Goal: Find contact information: Find contact information

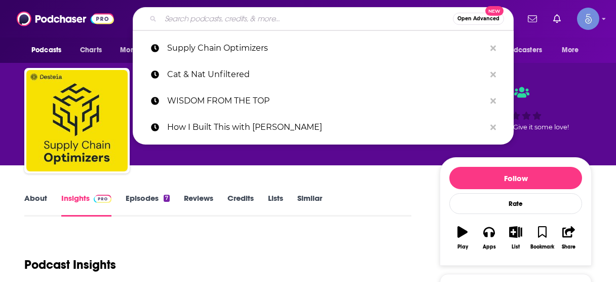
scroll to position [162, 0]
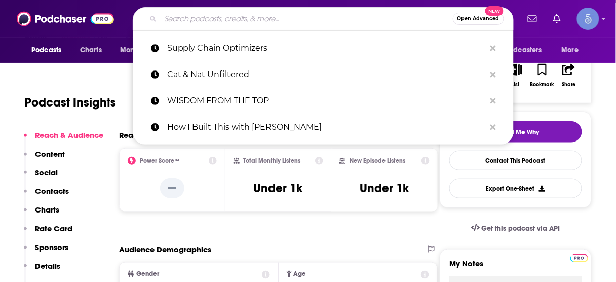
type input "Pull the Chute - Grow your People, Grow your Company Podcast"
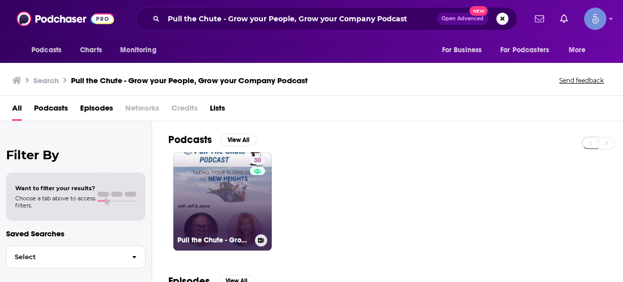
click at [220, 185] on link "30 Pull the Chute - Grow your People, Grow your Company Podcast" at bounding box center [222, 201] width 98 height 98
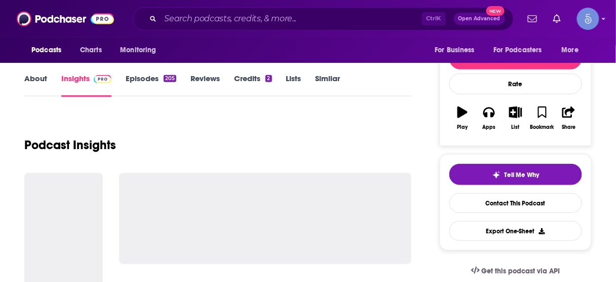
scroll to position [122, 0]
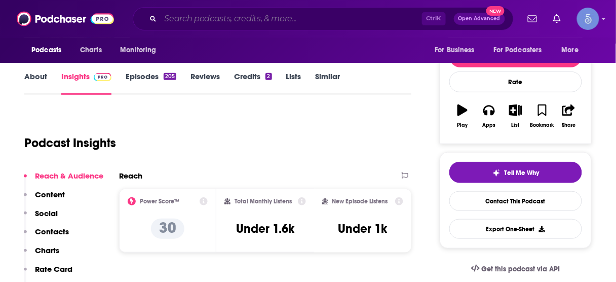
click at [277, 19] on input "Search podcasts, credits, & more..." at bounding box center [292, 19] width 262 height 16
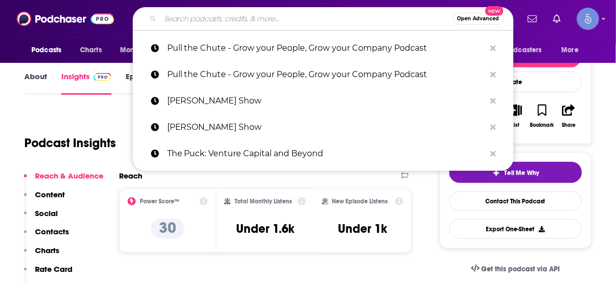
paste input "Biohacking with [PERSON_NAME]"
type input "Biohacking with [PERSON_NAME]"
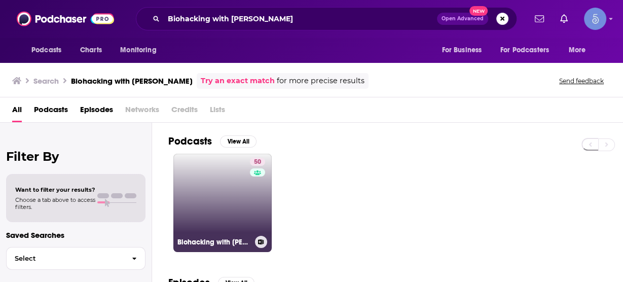
click at [230, 192] on link "50 Biohacking with [PERSON_NAME]" at bounding box center [222, 203] width 98 height 98
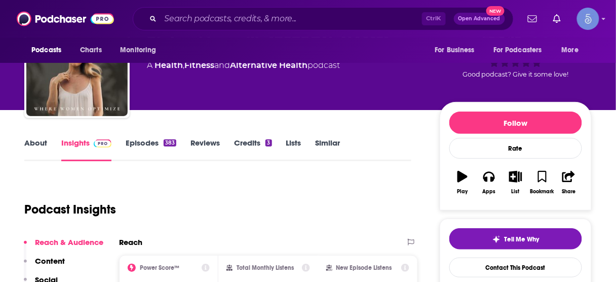
scroll to position [122, 0]
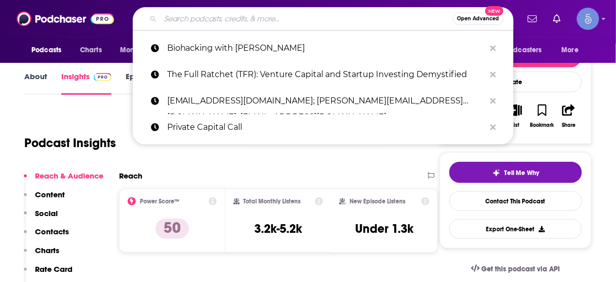
click at [341, 19] on input "Search podcasts, credits, & more..." at bounding box center [307, 19] width 293 height 16
paste input "Better Sex"
type input "Better Sex"
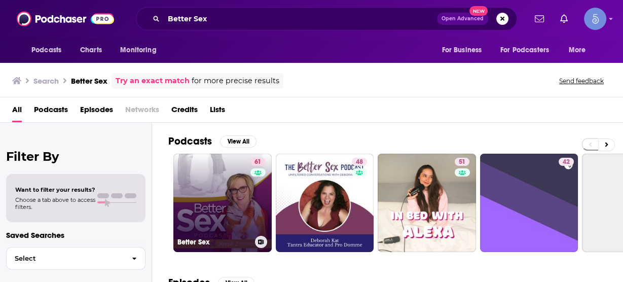
click at [244, 187] on link "61 Better Sex" at bounding box center [222, 203] width 98 height 98
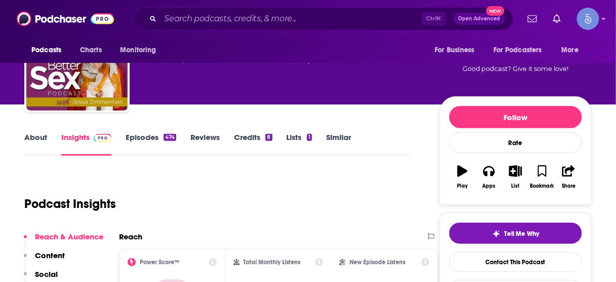
scroll to position [122, 0]
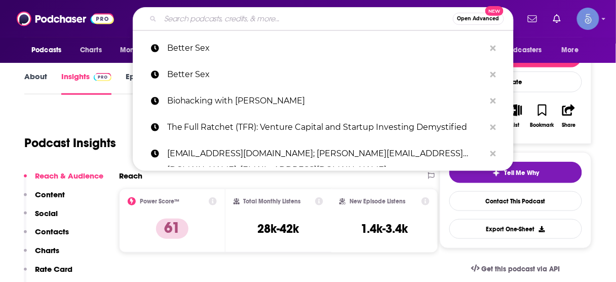
click at [340, 20] on input "Search podcasts, credits, & more..." at bounding box center [307, 19] width 293 height 16
paste input "SharkPreneur"
type input "SharkPreneur"
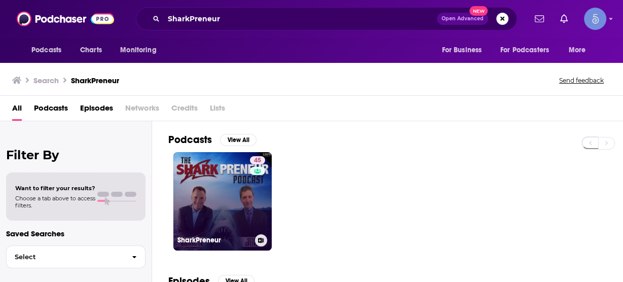
click at [235, 210] on link "45 SharkPreneur" at bounding box center [222, 201] width 98 height 98
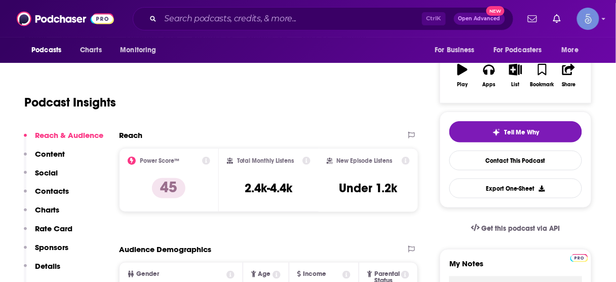
click at [52, 188] on p "Contacts" at bounding box center [52, 191] width 34 height 10
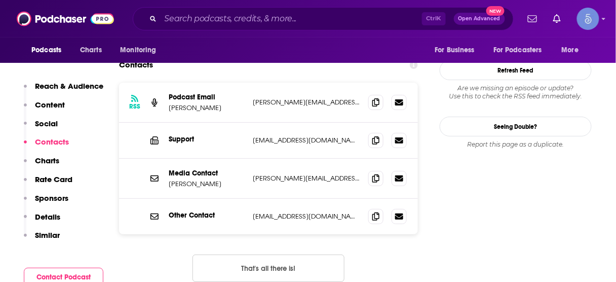
scroll to position [941, 0]
click at [283, 20] on input "Search podcasts, credits, & more..." at bounding box center [292, 19] width 262 height 16
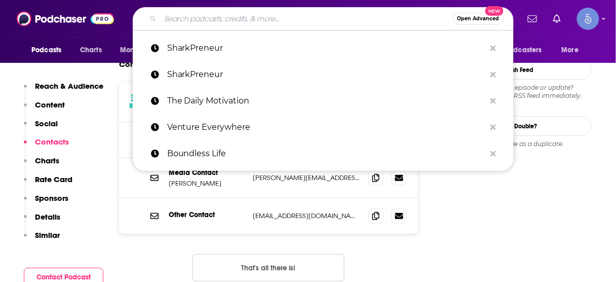
paste input "[PERSON_NAME] Unplugged"
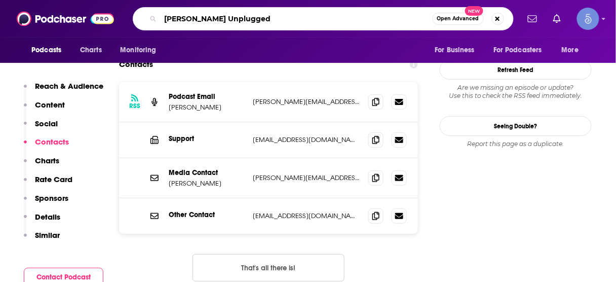
type input "[PERSON_NAME] Unplugged"
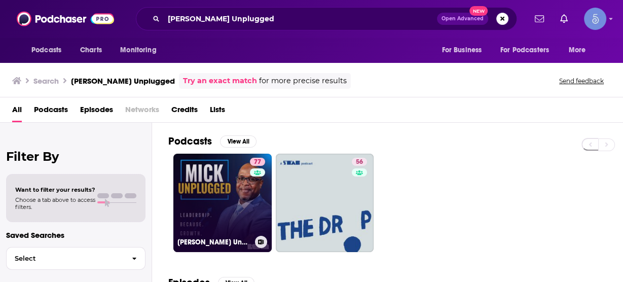
click at [205, 189] on link "77 [PERSON_NAME] Unplugged" at bounding box center [222, 203] width 98 height 98
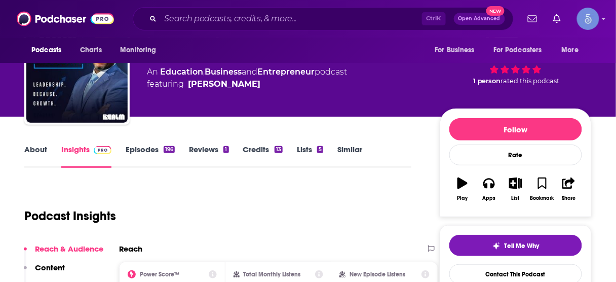
scroll to position [122, 0]
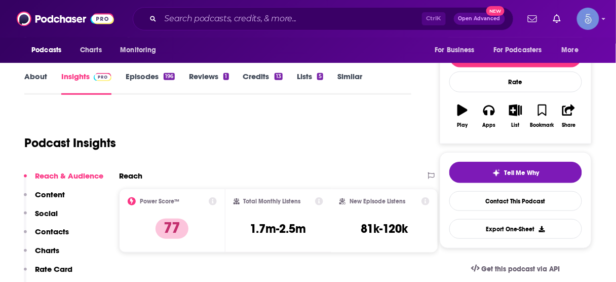
click at [51, 227] on p "Contacts" at bounding box center [52, 232] width 34 height 10
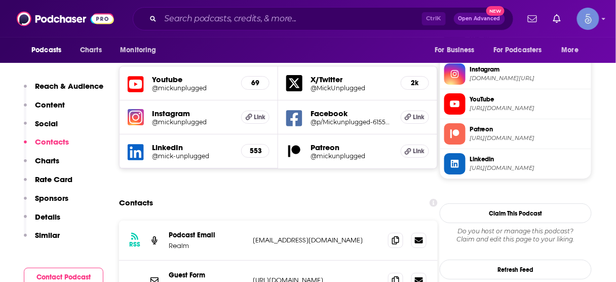
scroll to position [932, 0]
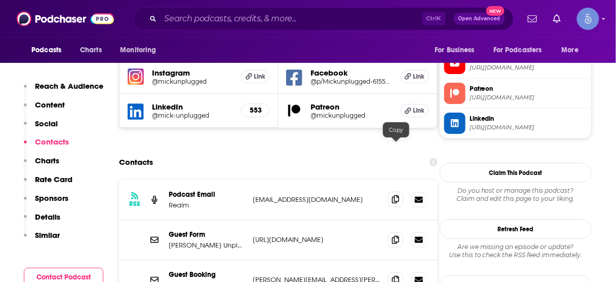
click at [394, 195] on icon at bounding box center [395, 199] width 7 height 8
